Goal: Task Accomplishment & Management: Use online tool/utility

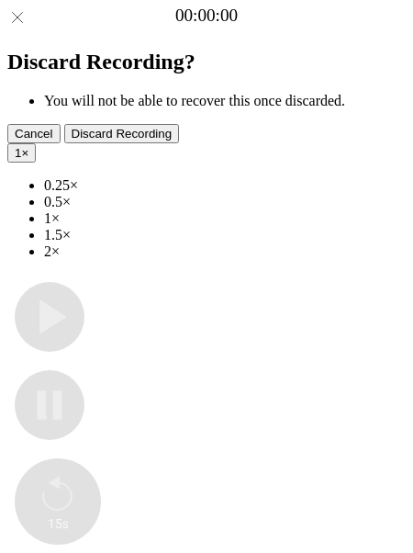
type input "**********"
